Goal: Find specific page/section: Find specific page/section

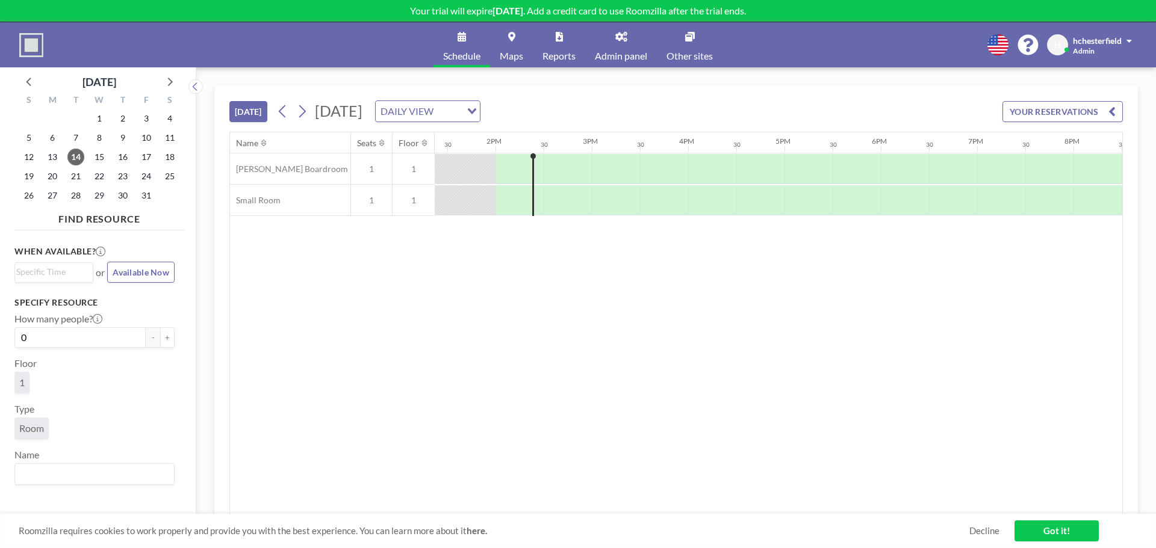
scroll to position [0, 1300]
click at [692, 39] on icon at bounding box center [690, 37] width 10 height 10
click at [633, 55] on span "Admin panel" at bounding box center [621, 56] width 52 height 10
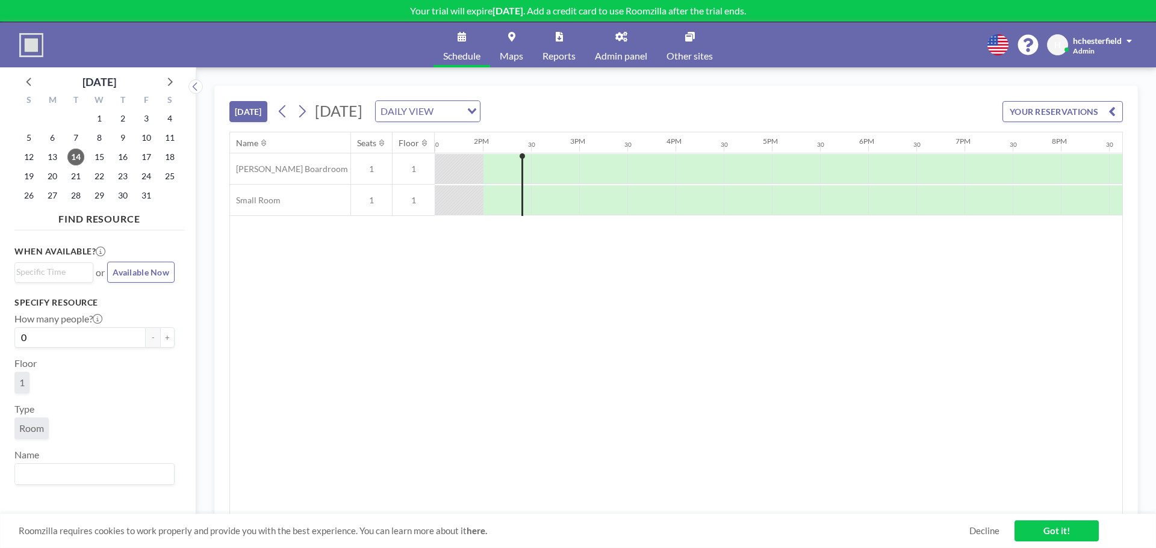
click at [642, 46] on link "Admin panel" at bounding box center [621, 44] width 72 height 45
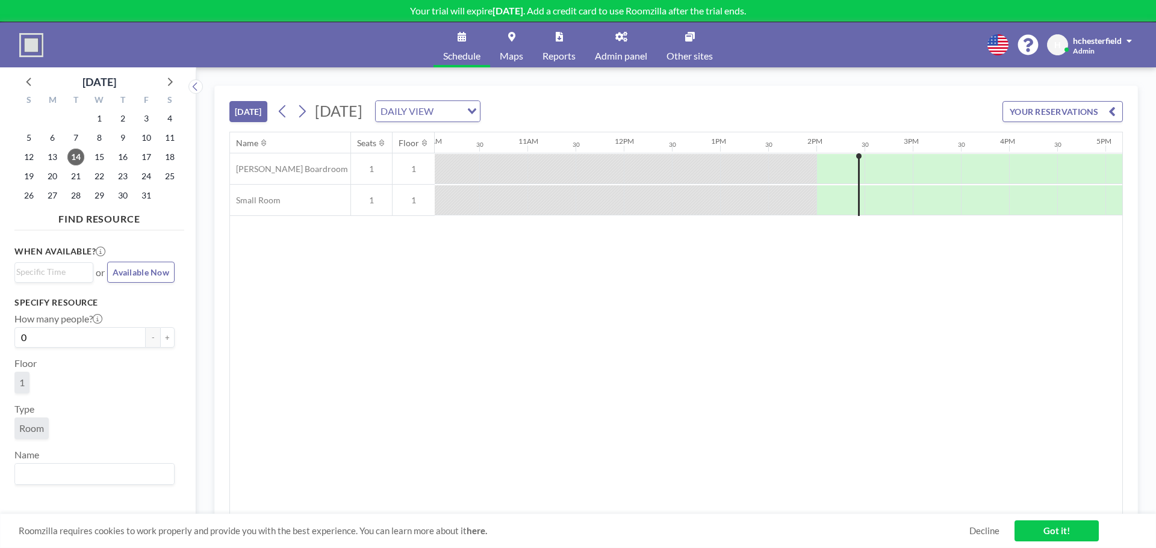
scroll to position [0, 1155]
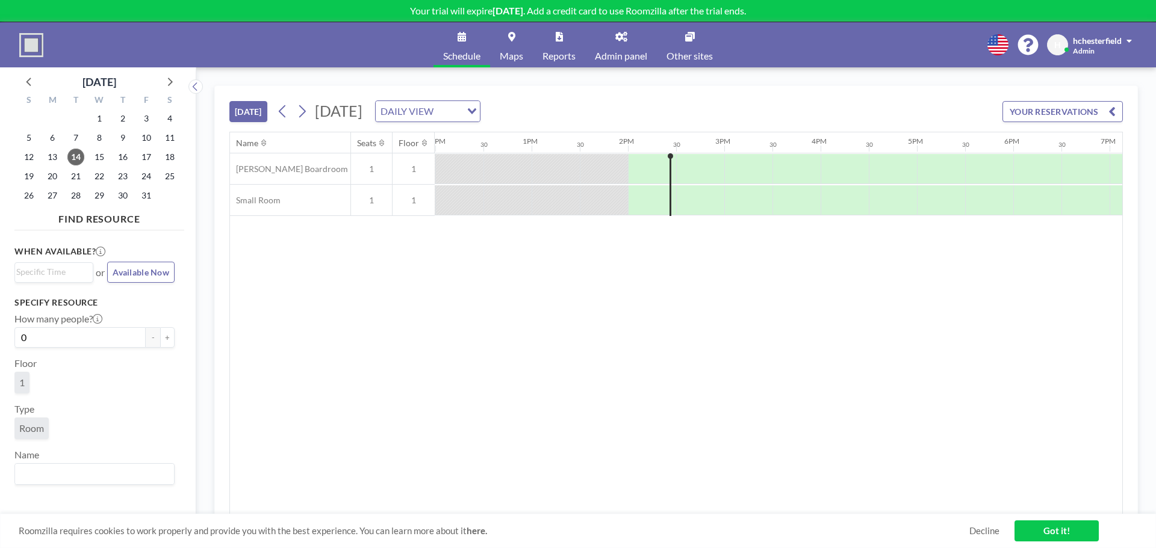
click at [606, 39] on link "Admin panel" at bounding box center [621, 44] width 72 height 45
